Goal: Navigation & Orientation: Find specific page/section

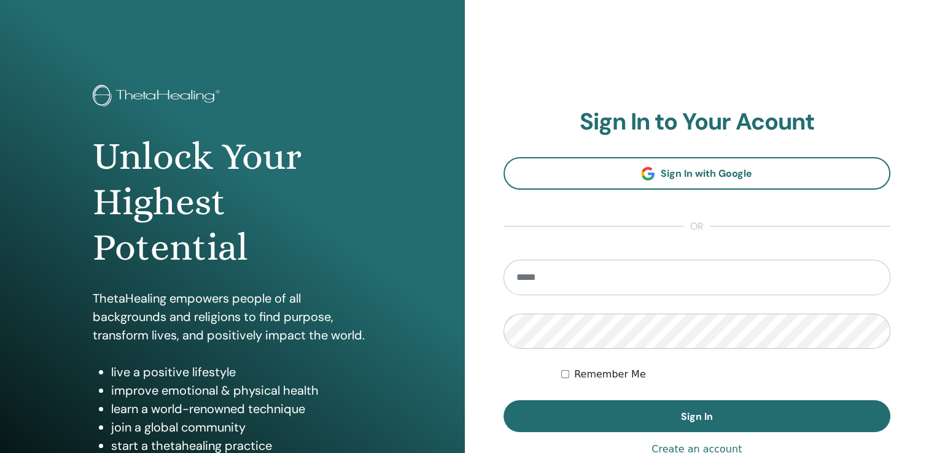
click at [552, 280] on input "email" at bounding box center [696, 278] width 387 height 36
type input "**********"
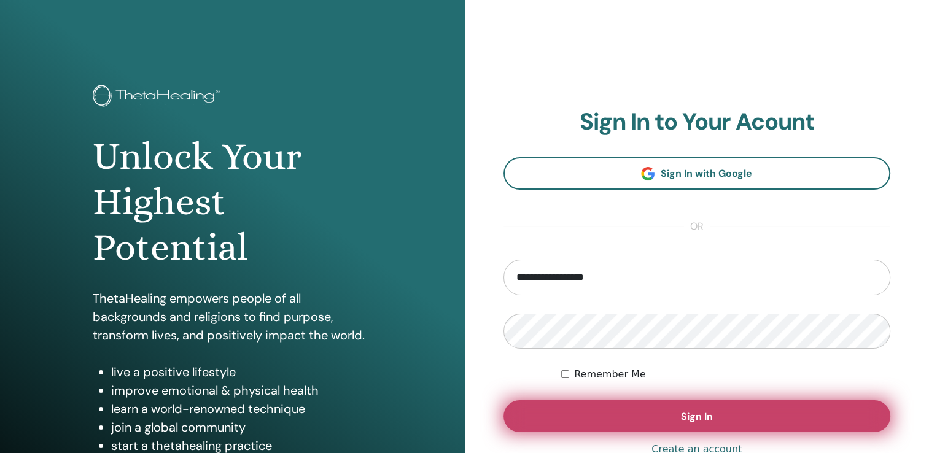
click at [807, 412] on button "Sign In" at bounding box center [696, 416] width 387 height 32
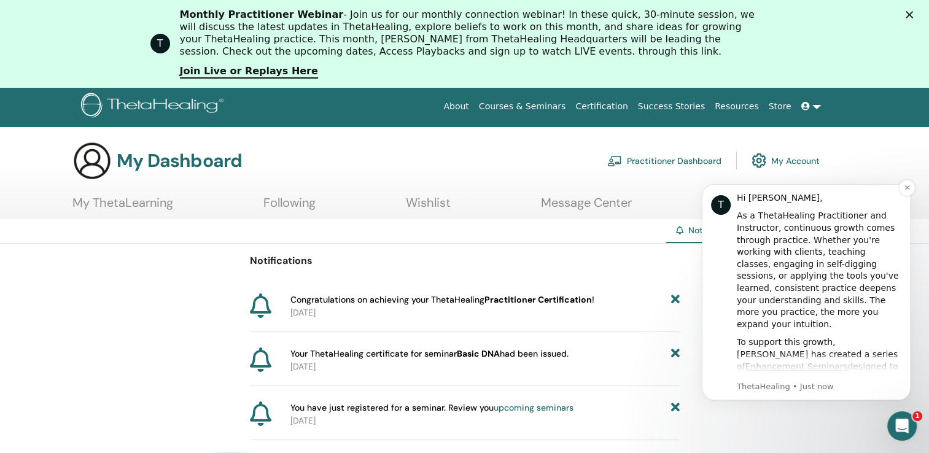
click at [880, 195] on div "Hi [PERSON_NAME]," at bounding box center [819, 198] width 165 height 12
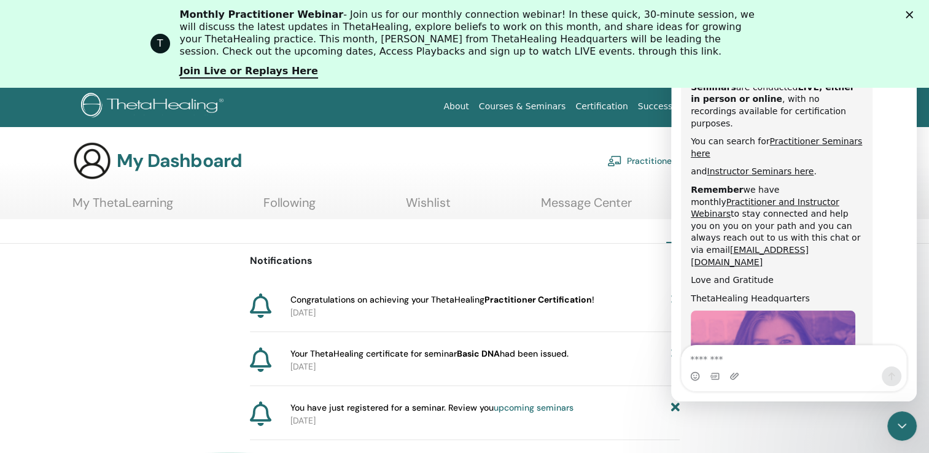
scroll to position [664, 0]
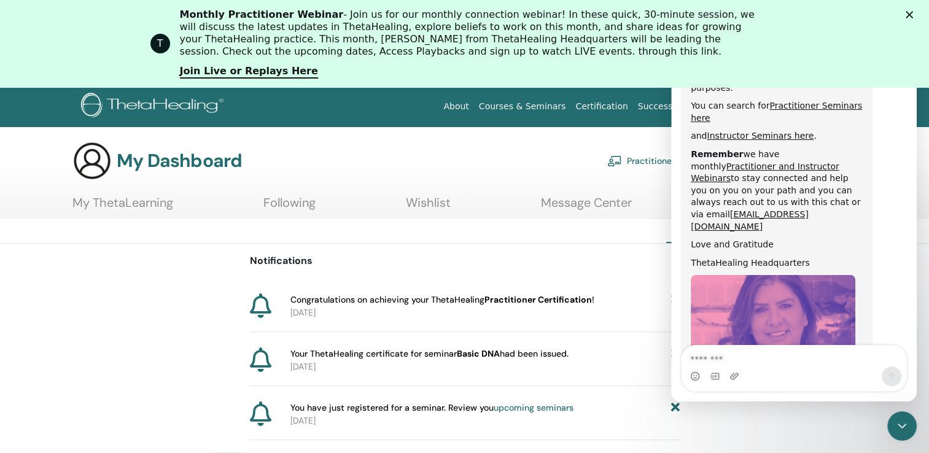
click at [749, 275] on img "ThetaHealing says…" at bounding box center [773, 357] width 165 height 165
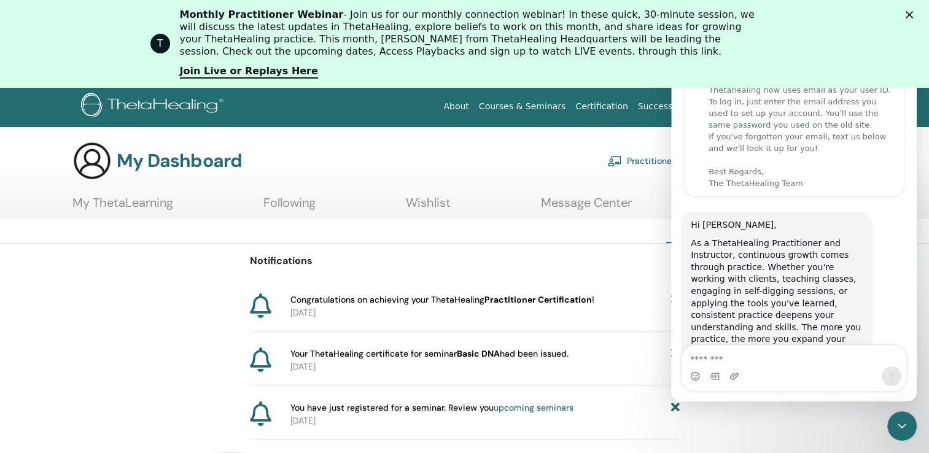
scroll to position [28, 0]
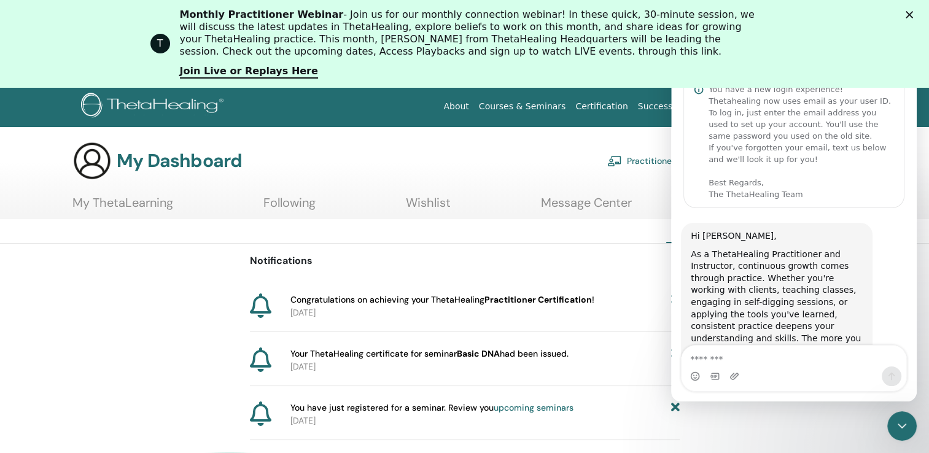
click at [913, 14] on polygon "Close" at bounding box center [908, 14] width 7 height 7
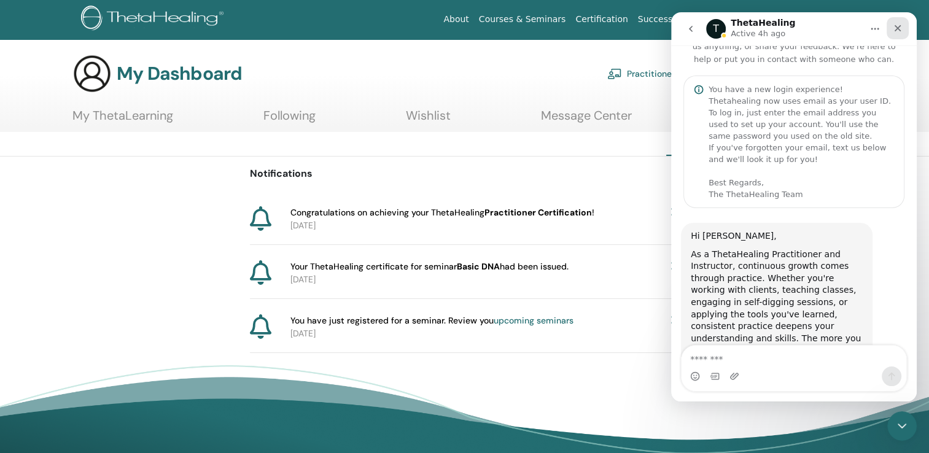
click at [889, 23] on div "Close" at bounding box center [897, 28] width 22 height 22
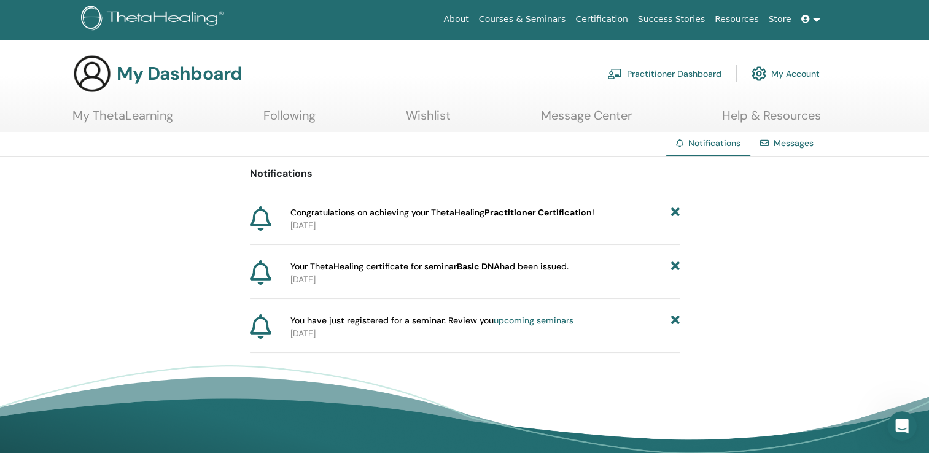
scroll to position [664, 0]
